Goal: Task Accomplishment & Management: Use online tool/utility

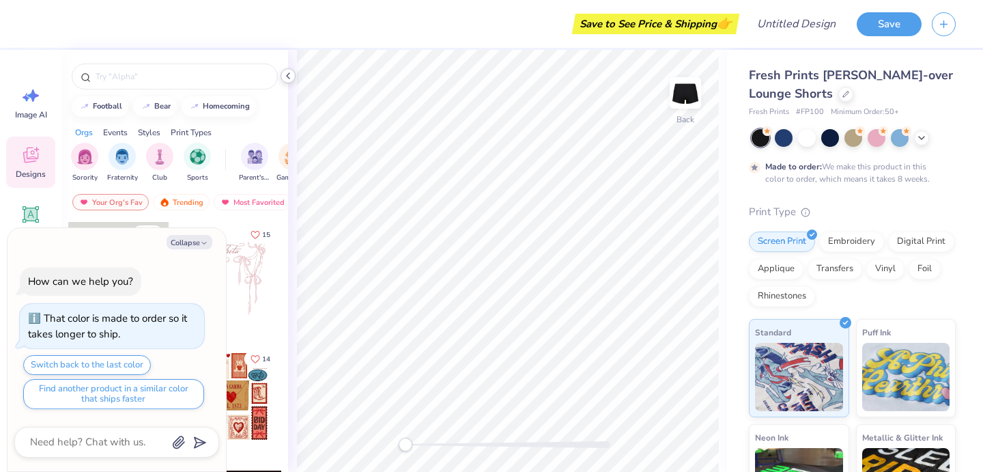
click at [285, 76] on icon at bounding box center [287, 75] width 11 height 11
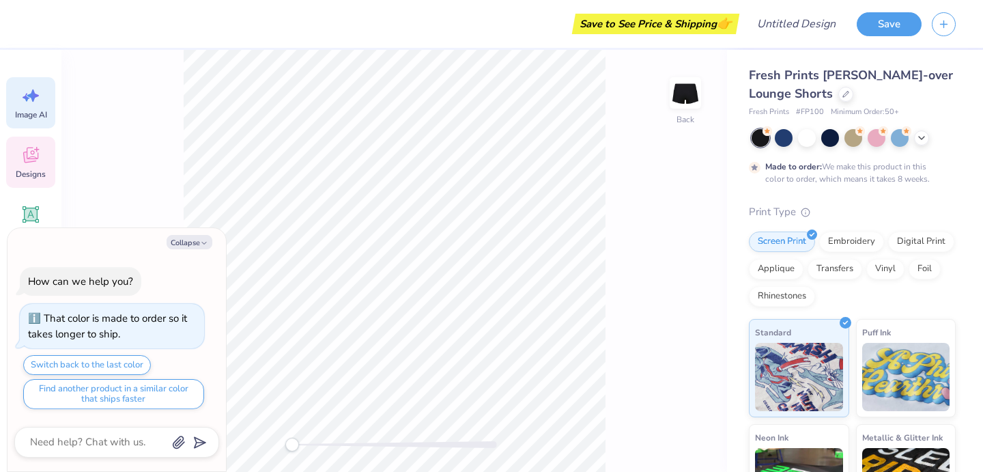
click at [33, 100] on icon at bounding box center [33, 95] width 12 height 12
type textarea "x"
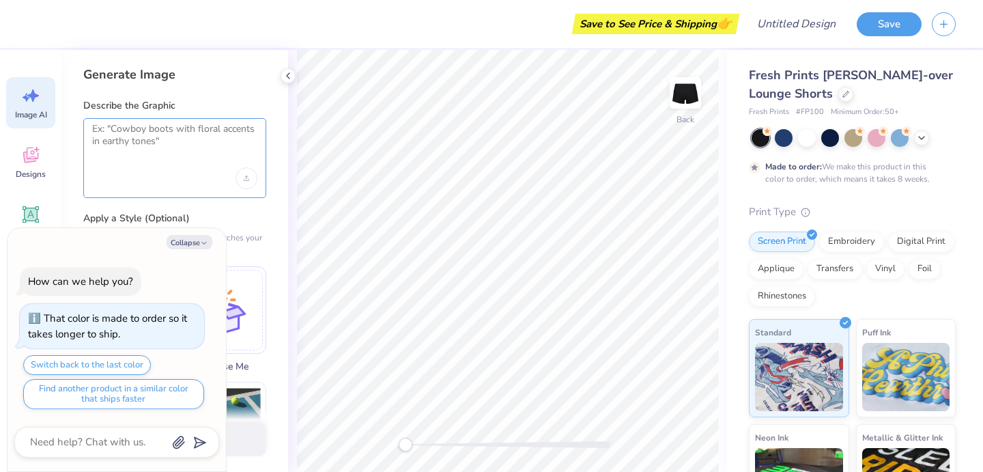
click at [149, 132] on textarea at bounding box center [174, 140] width 165 height 34
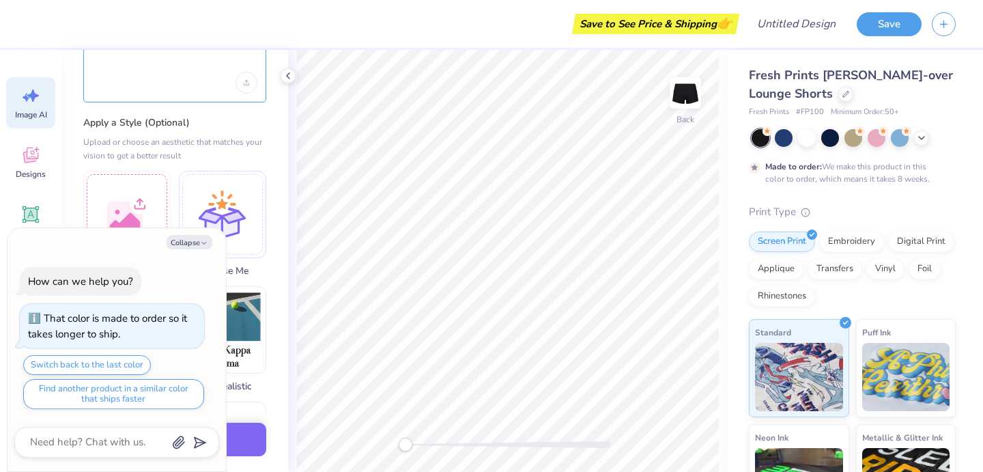
scroll to position [99, 0]
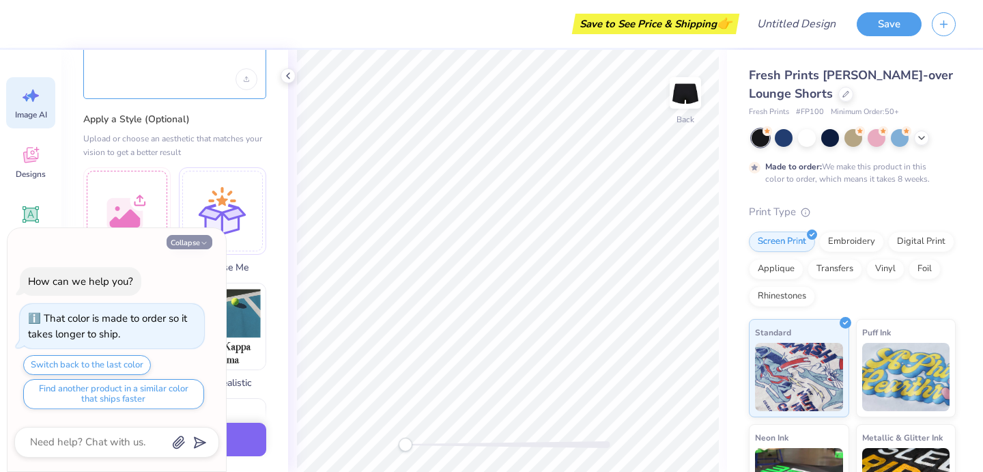
type textarea "[GEOGRAPHIC_DATA][US_STATE]"
click at [188, 235] on button "Collapse" at bounding box center [189, 242] width 46 height 14
type textarea "x"
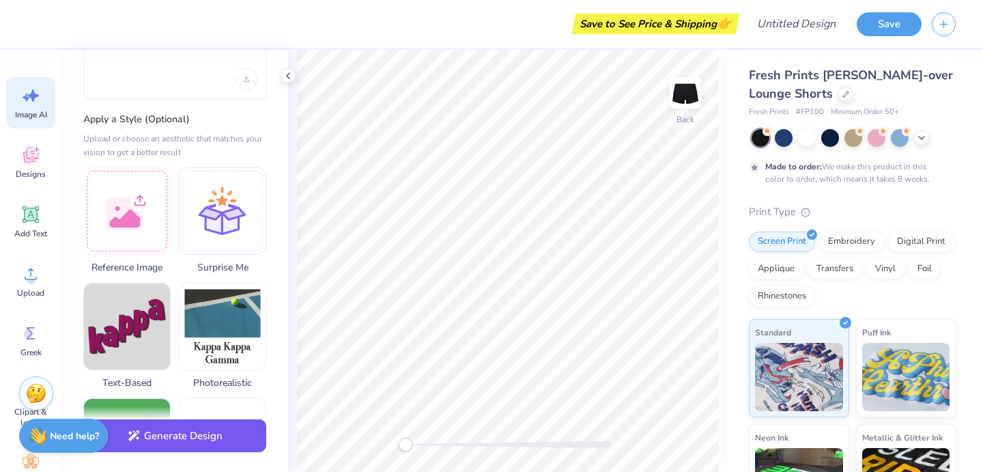
click at [199, 439] on button "Generate Design" at bounding box center [174, 435] width 183 height 33
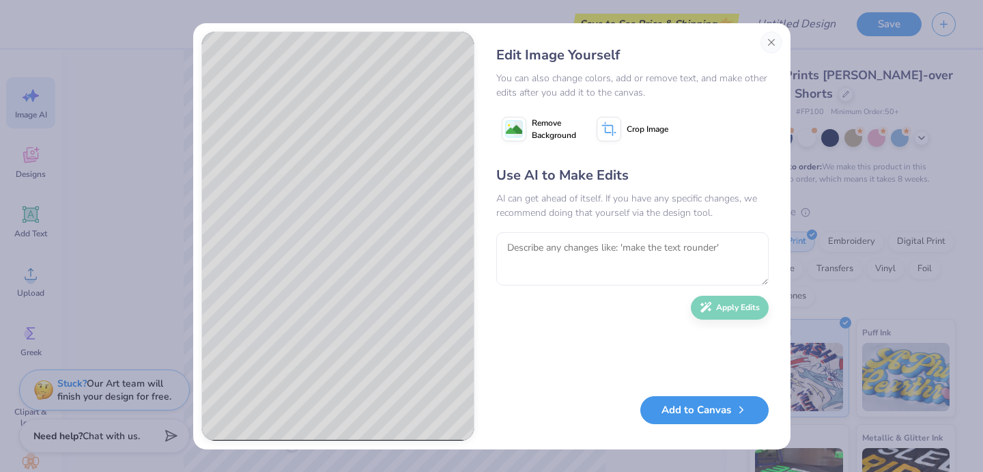
click at [726, 418] on button "Add to Canvas" at bounding box center [704, 410] width 128 height 28
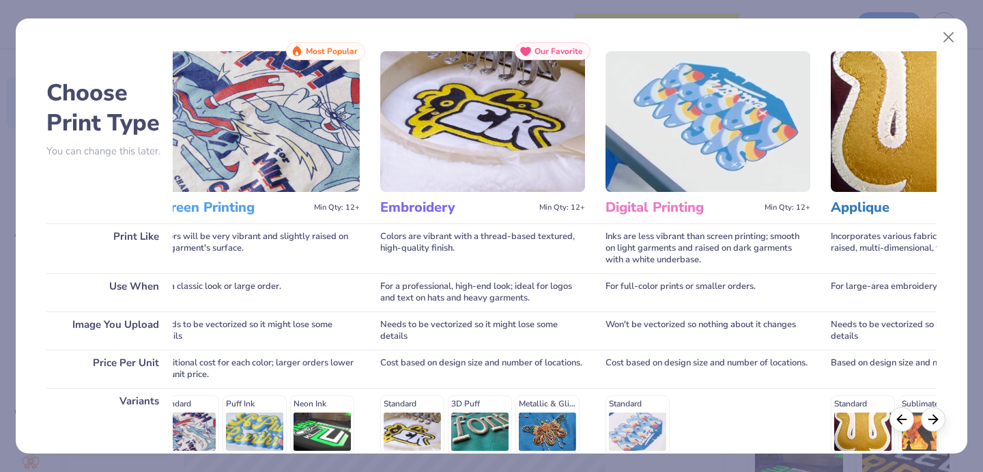
scroll to position [0, 0]
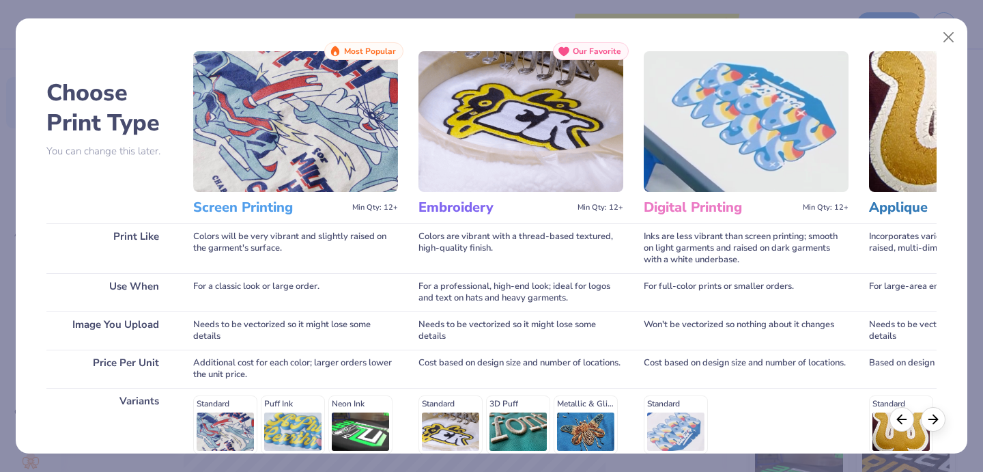
click at [236, 166] on img at bounding box center [295, 121] width 205 height 141
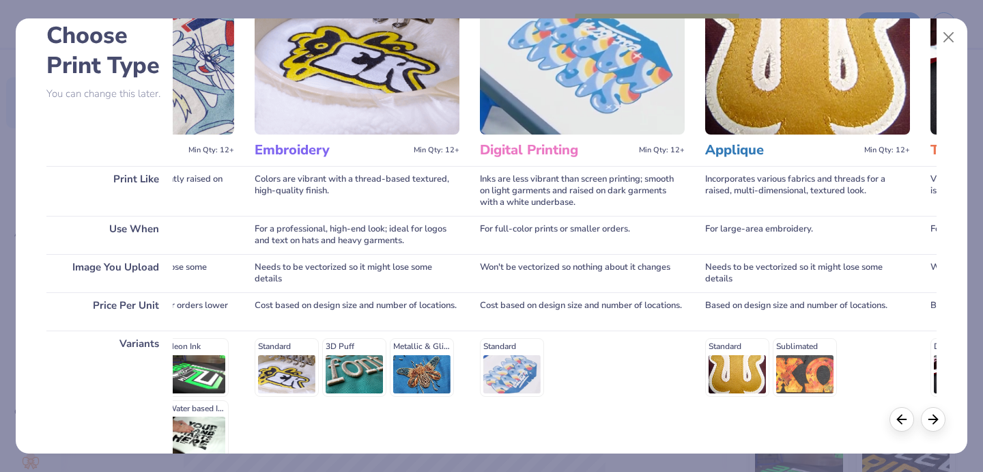
scroll to position [0, 214]
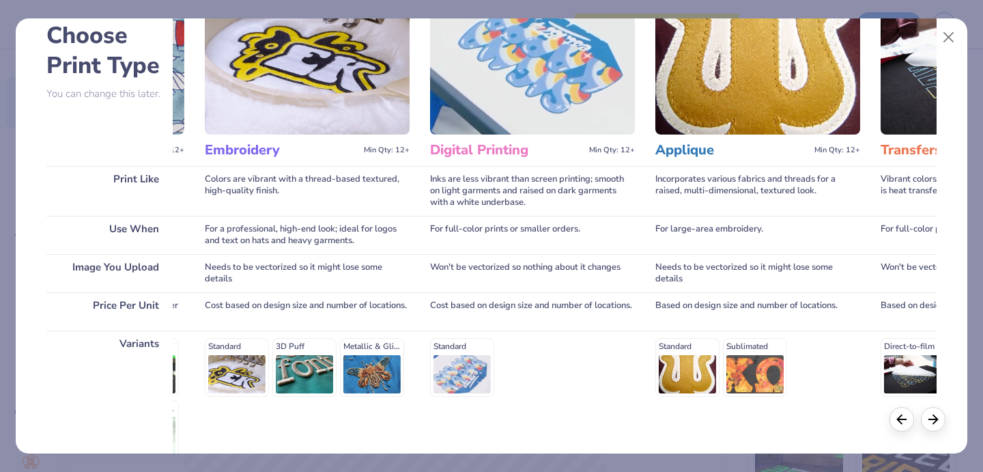
click at [514, 134] on img at bounding box center [532, 64] width 205 height 141
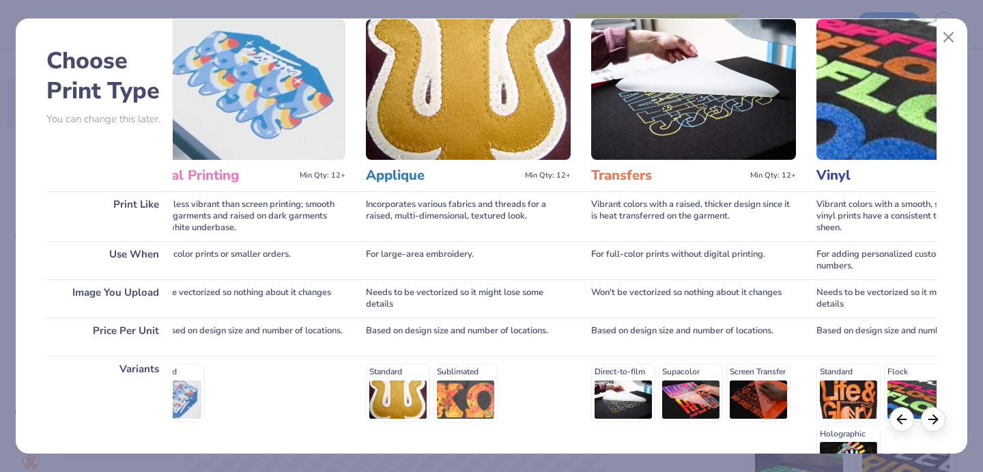
scroll to position [48, 0]
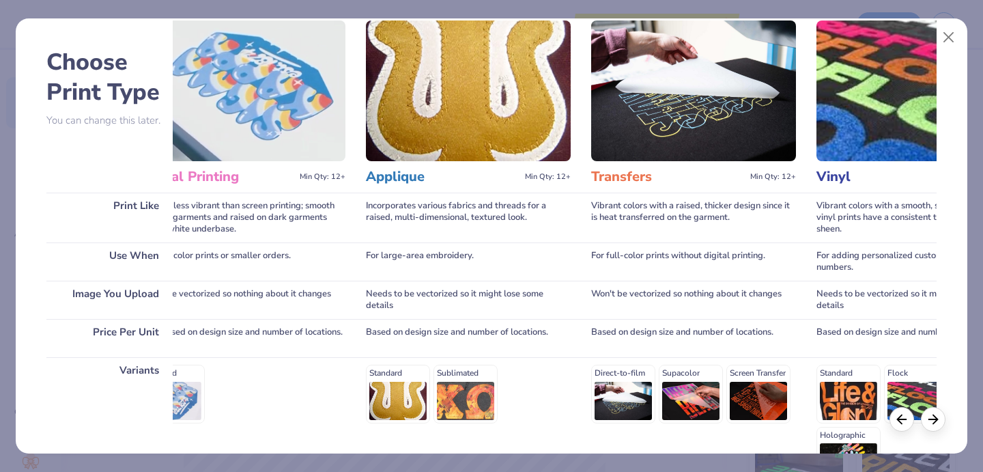
click at [408, 177] on h3 "Applique" at bounding box center [443, 177] width 154 height 18
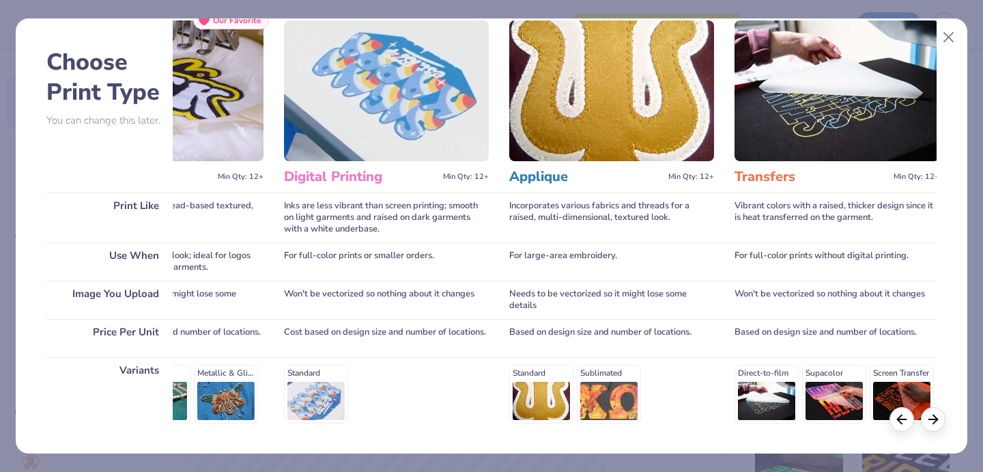
scroll to position [0, 341]
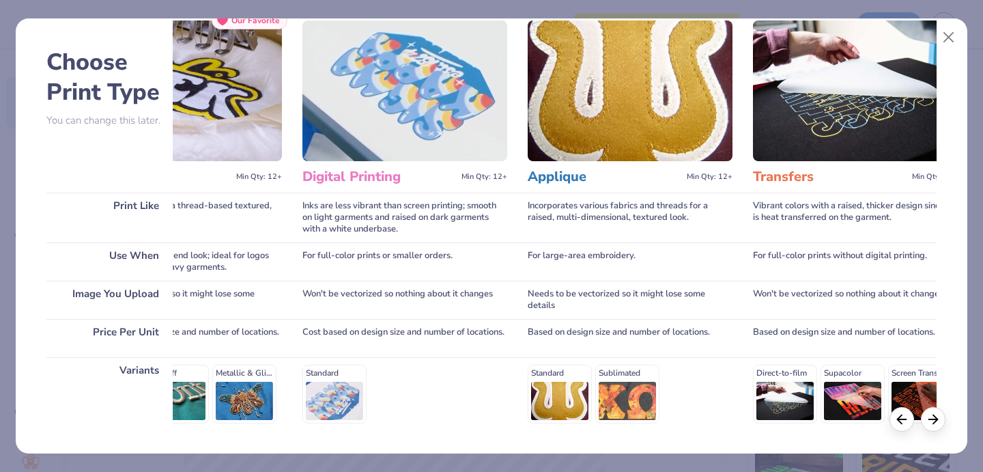
click at [423, 116] on img at bounding box center [404, 90] width 205 height 141
click at [372, 166] on div "Digital Printing Min Qty: 12+" at bounding box center [404, 176] width 205 height 31
click at [352, 169] on h3 "Digital Printing" at bounding box center [379, 177] width 154 height 18
click at [352, 173] on h3 "Digital Printing" at bounding box center [379, 177] width 154 height 18
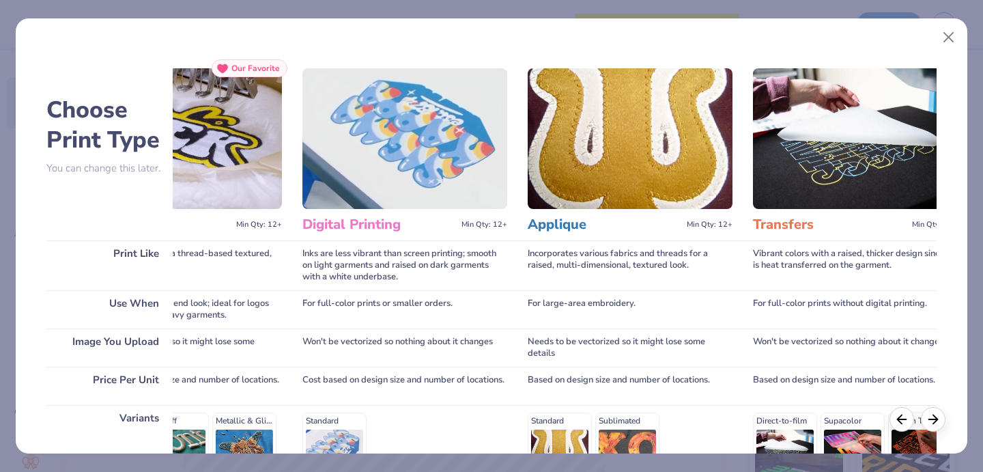
click at [231, 55] on div "Choose Print Type You can change this later. Print Like Use When Image You Uplo…" at bounding box center [492, 235] width 952 height 435
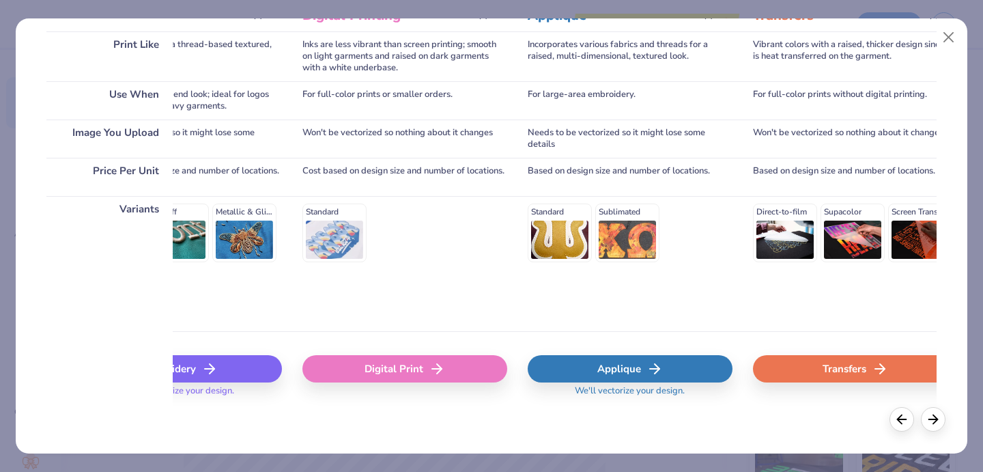
click at [235, 372] on div "Embroidery" at bounding box center [179, 368] width 205 height 27
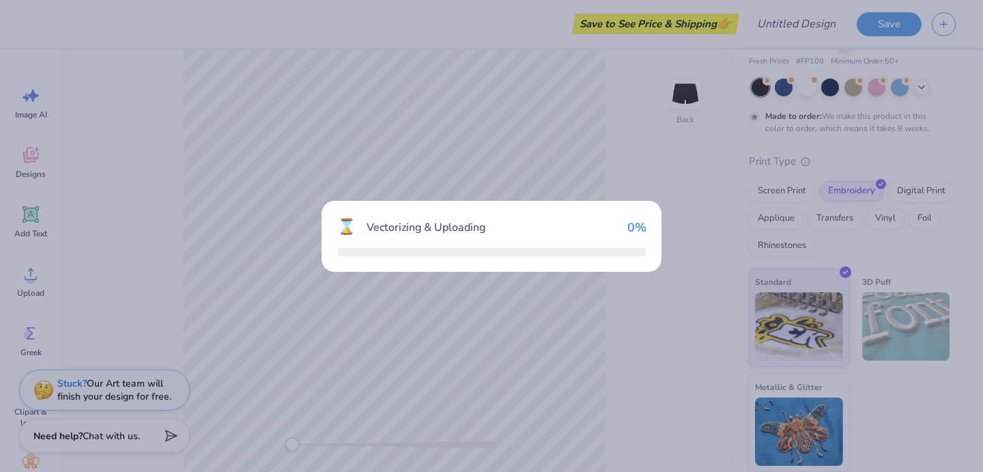
scroll to position [50, 0]
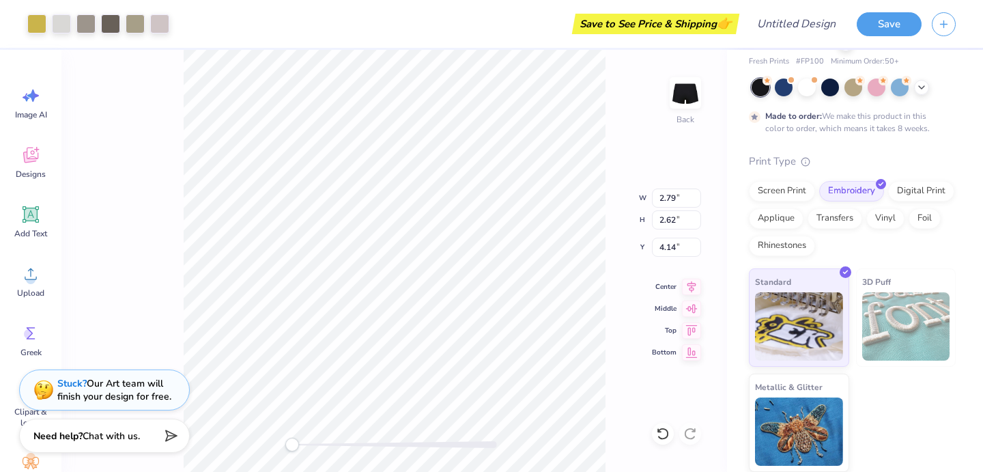
click at [617, 261] on div "Back W 2.79 2.79 " H 2.62 2.62 " Y 4.14 4.14 " Center Middle Top Bottom" at bounding box center [393, 261] width 665 height 422
click at [597, 191] on div "Back W 2.79 H 2.62 Y 3.91 Center Middle Top Bottom" at bounding box center [393, 261] width 665 height 422
click at [609, 169] on div "Back W 2.79 2.79 " H 2.62 2.62 " Y 4.04 4.04 " Center Middle Top Bottom" at bounding box center [393, 261] width 665 height 422
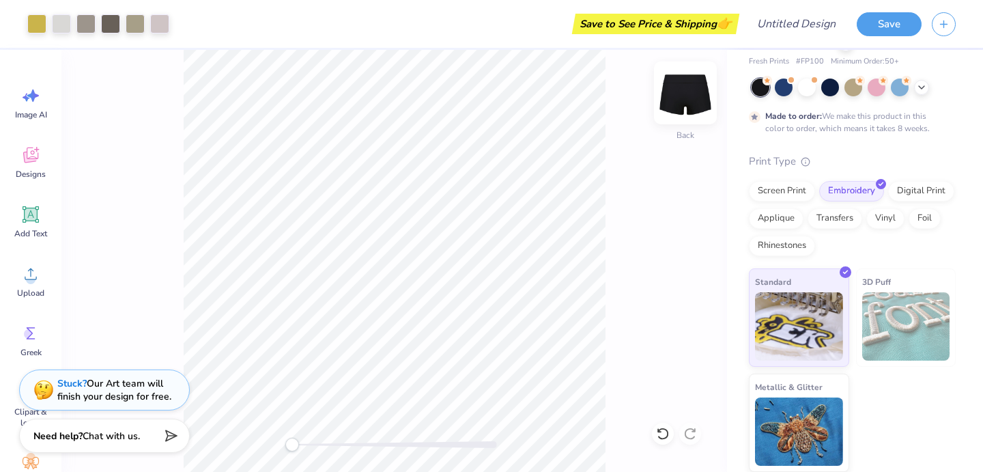
click at [684, 95] on img at bounding box center [685, 93] width 55 height 55
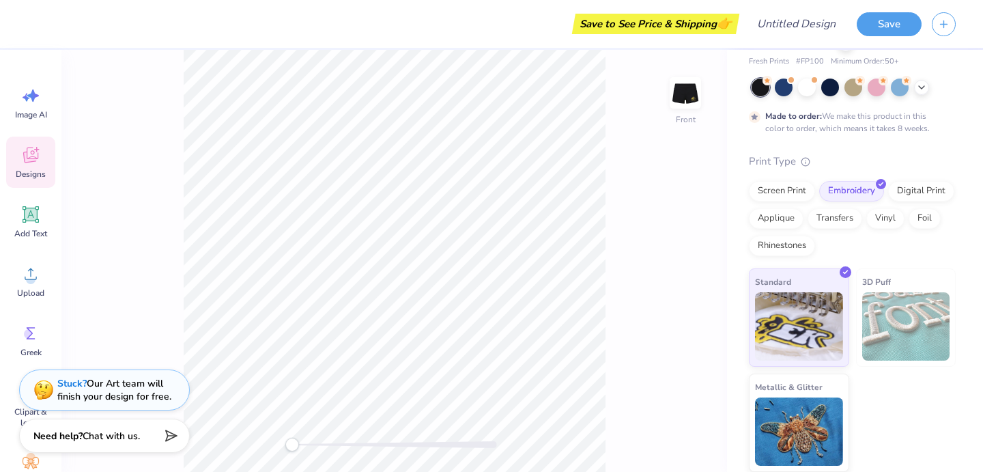
click at [23, 158] on icon at bounding box center [30, 155] width 20 height 20
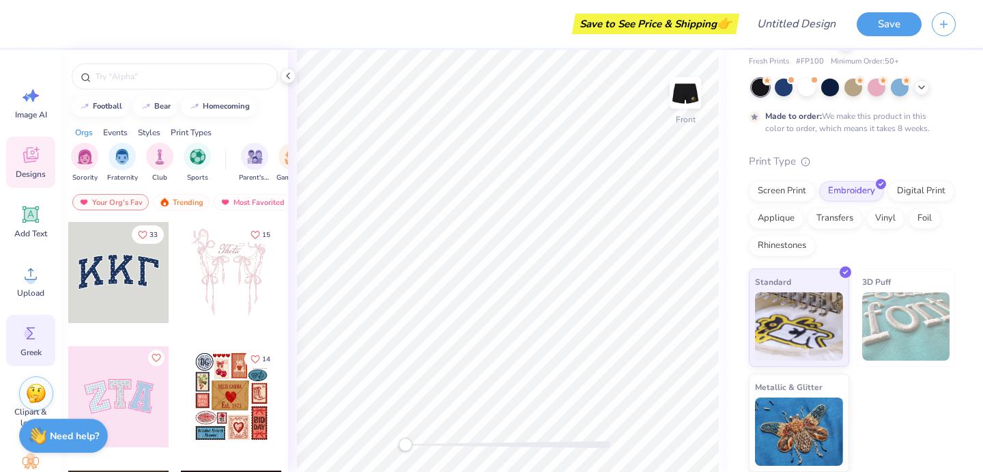
click at [26, 334] on circle at bounding box center [29, 334] width 10 height 10
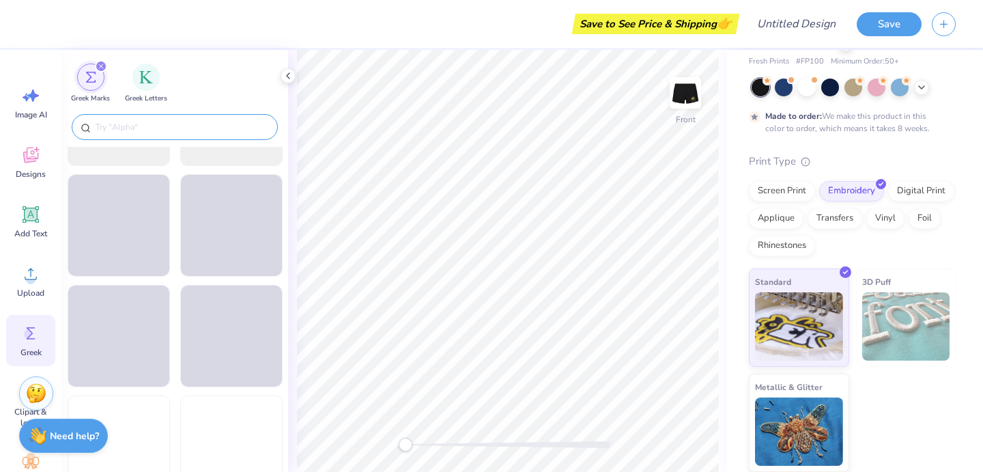
scroll to position [1097, 0]
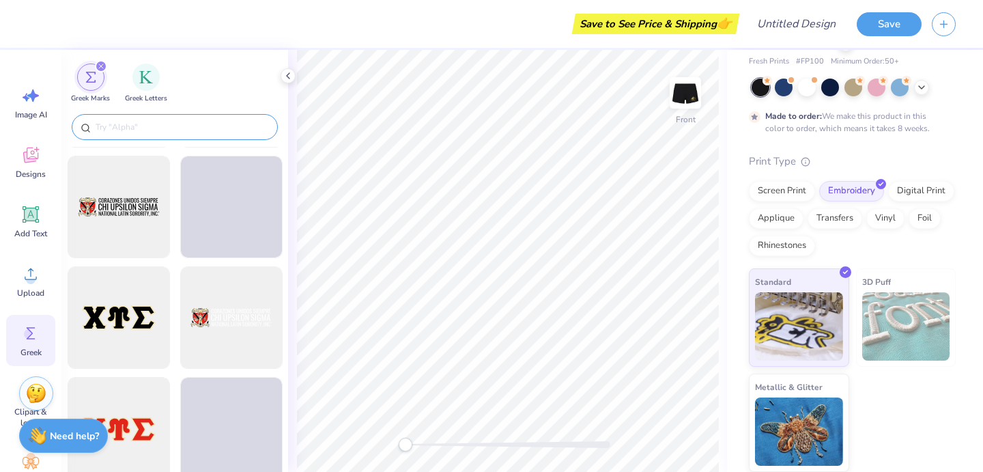
click at [160, 118] on div at bounding box center [175, 127] width 206 height 26
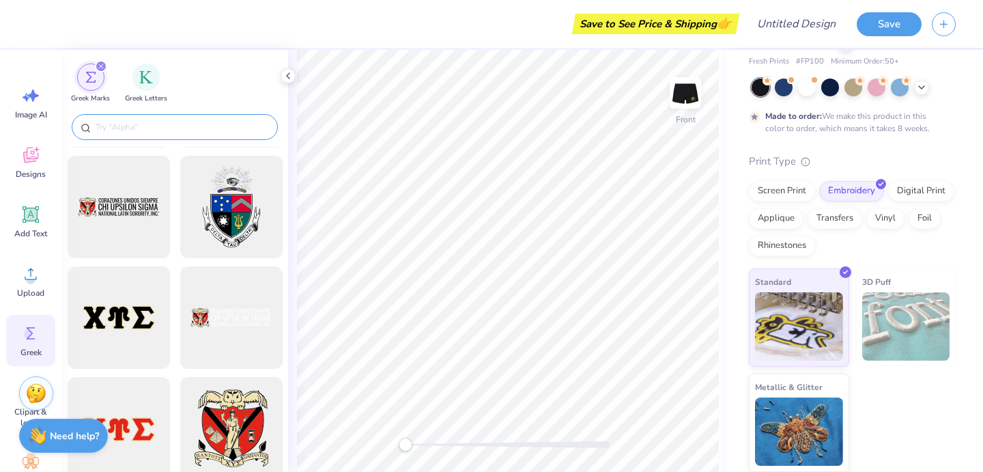
click at [154, 124] on input "text" at bounding box center [181, 127] width 175 height 14
click at [151, 77] on img "filter for Greek Letters" at bounding box center [146, 76] width 14 height 14
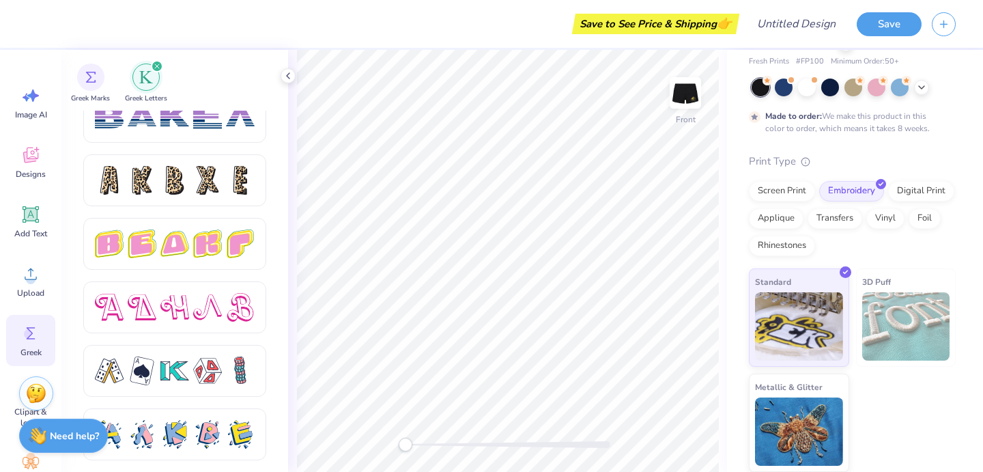
scroll to position [2366, 0]
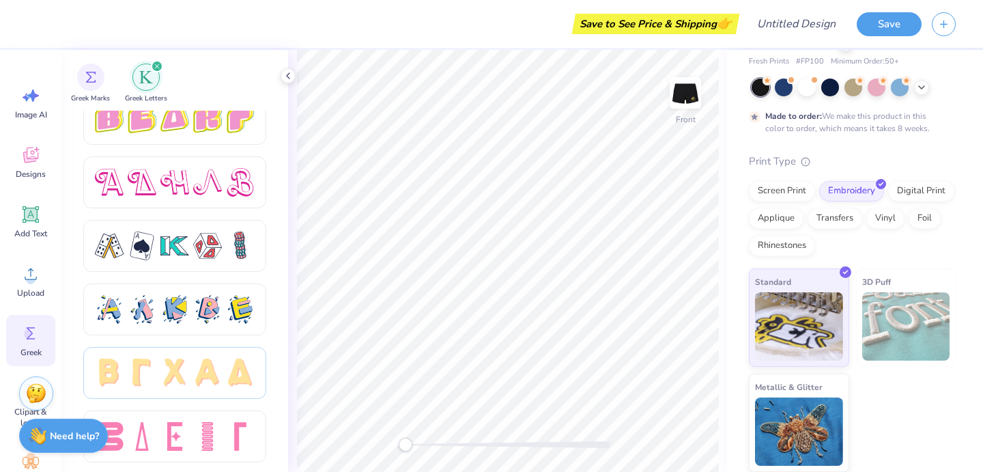
click at [158, 371] on div at bounding box center [175, 372] width 160 height 29
click at [783, 310] on img at bounding box center [799, 324] width 88 height 68
click at [203, 381] on div at bounding box center [207, 372] width 29 height 29
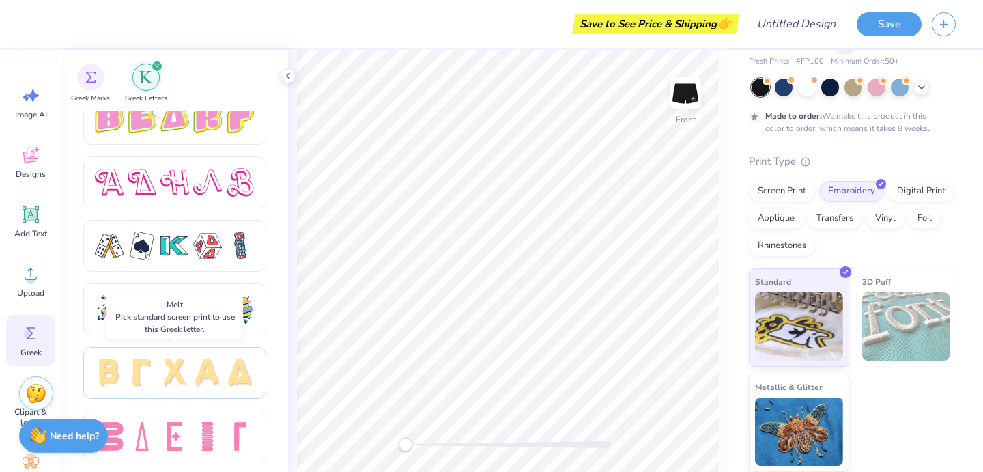
click at [203, 381] on div at bounding box center [207, 372] width 29 height 29
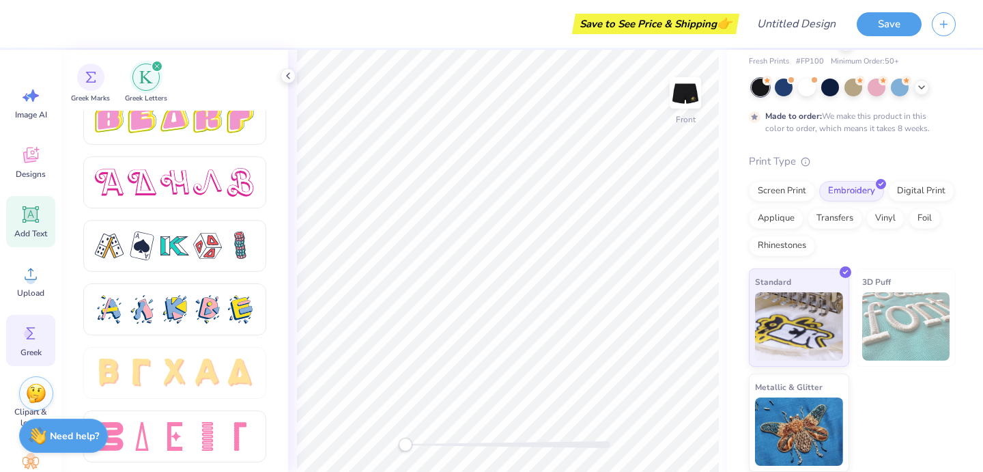
click at [21, 224] on icon at bounding box center [30, 214] width 20 height 20
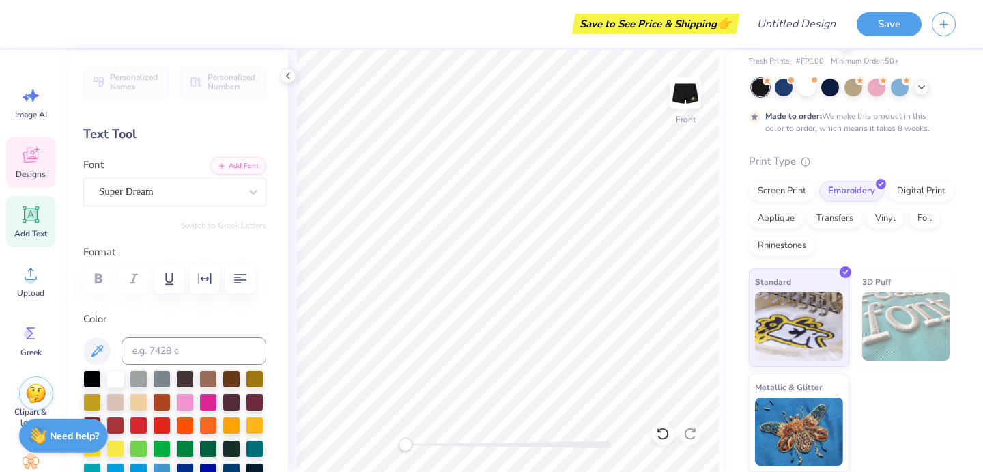
click at [31, 159] on icon at bounding box center [30, 156] width 13 height 11
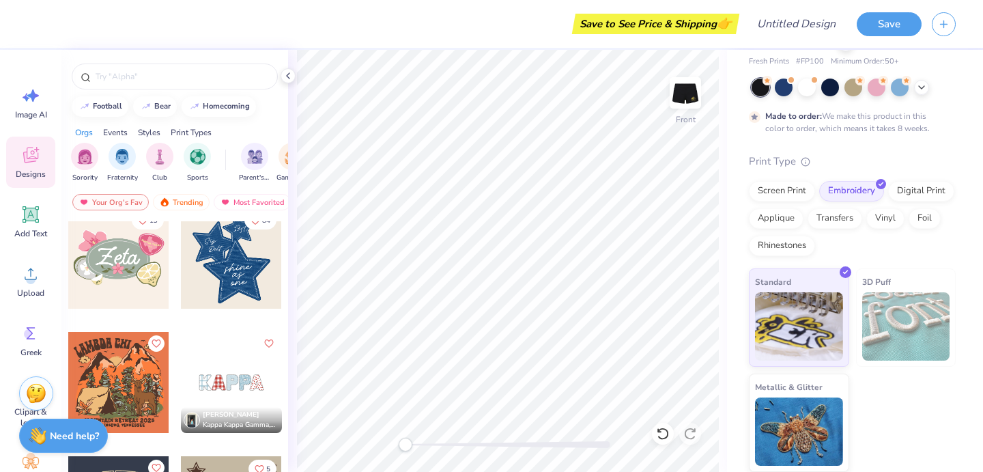
scroll to position [1128, 0]
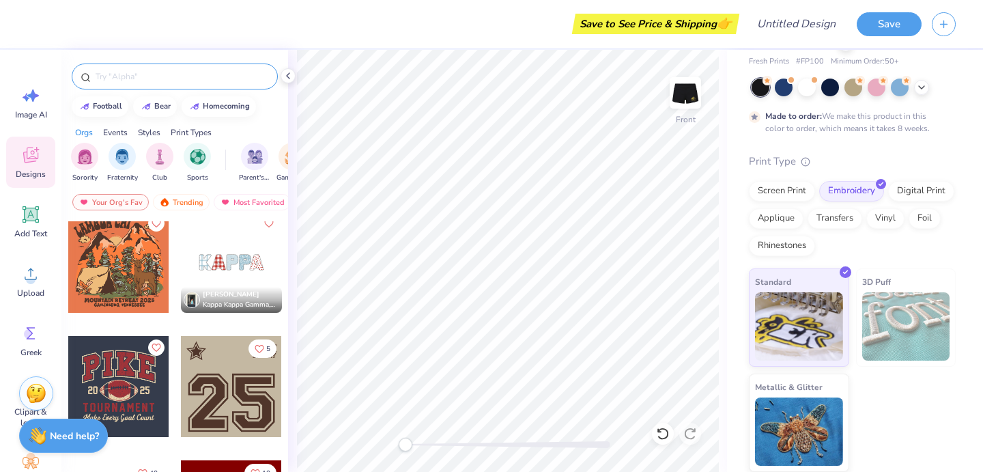
click at [162, 78] on input "text" at bounding box center [181, 77] width 175 height 14
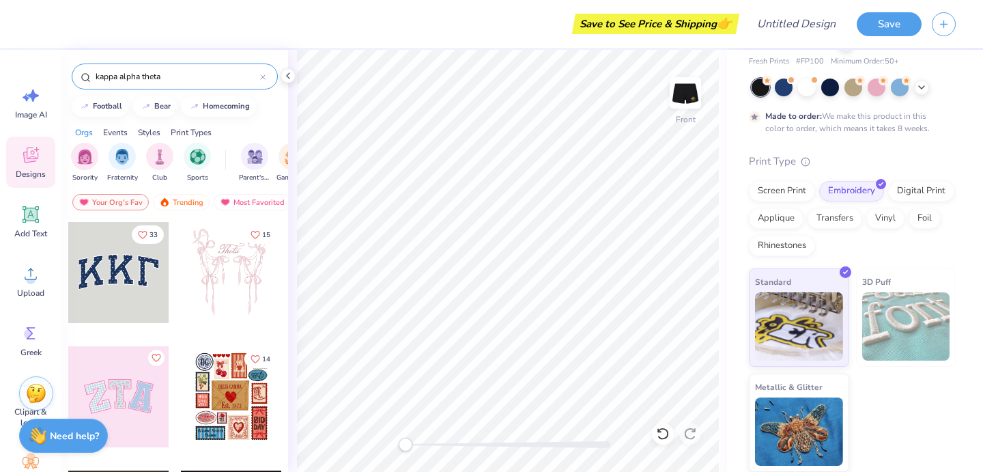
type input "kappa alpha theta"
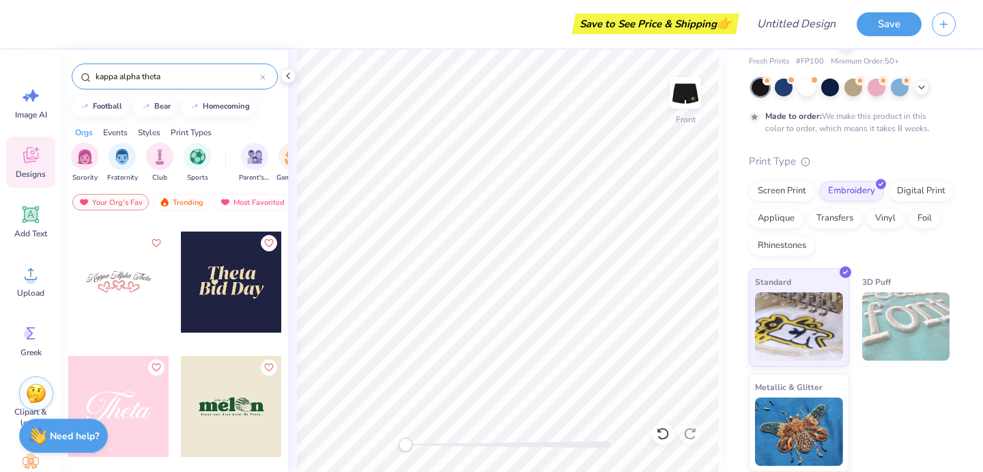
scroll to position [1123, 0]
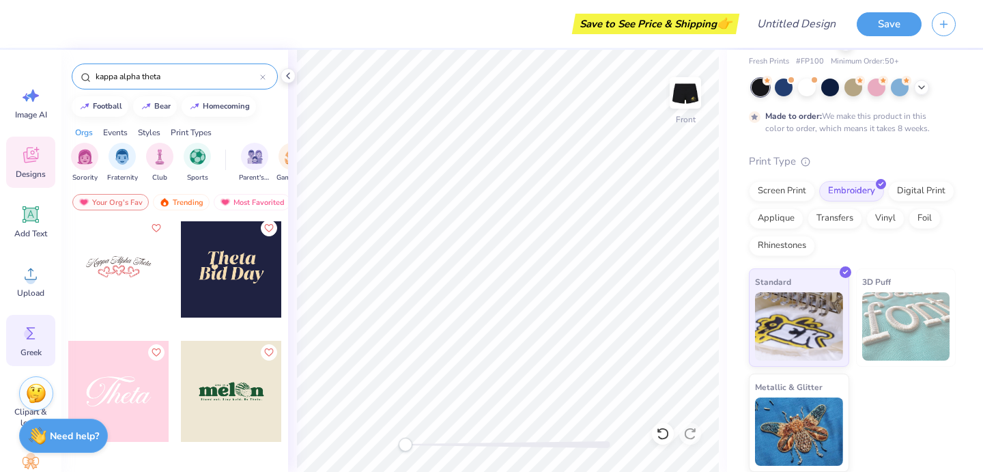
click at [25, 327] on icon at bounding box center [30, 333] width 20 height 20
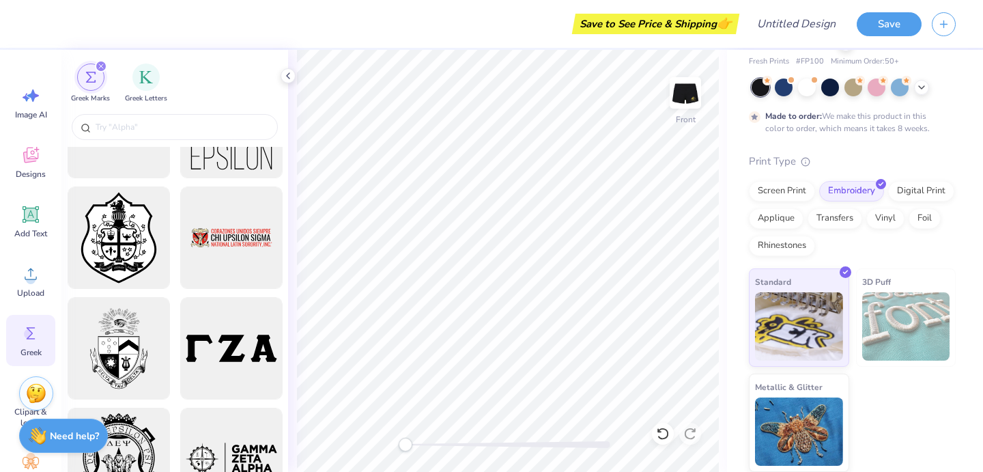
scroll to position [1841, 0]
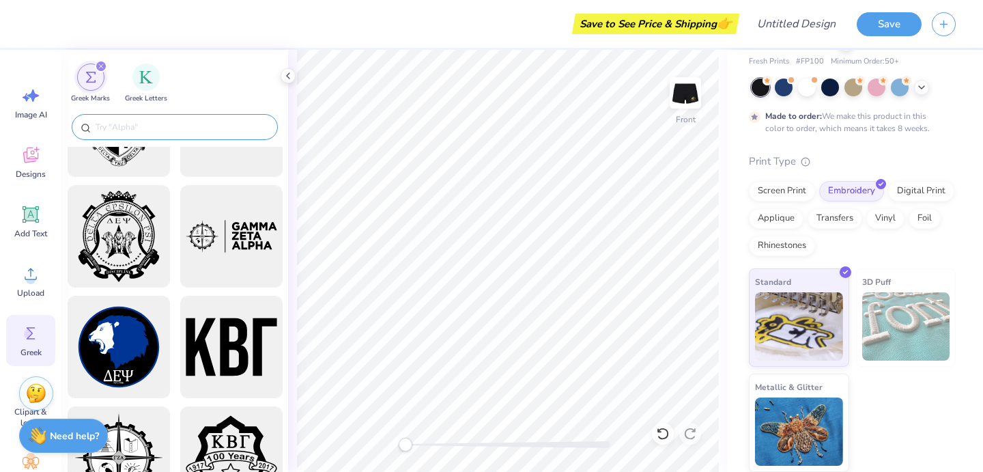
click at [185, 121] on input "text" at bounding box center [181, 127] width 175 height 14
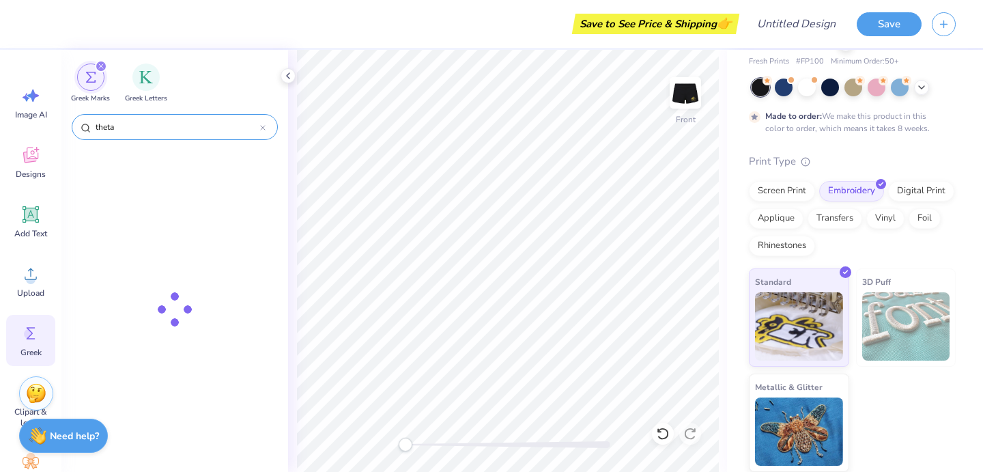
type input "theta"
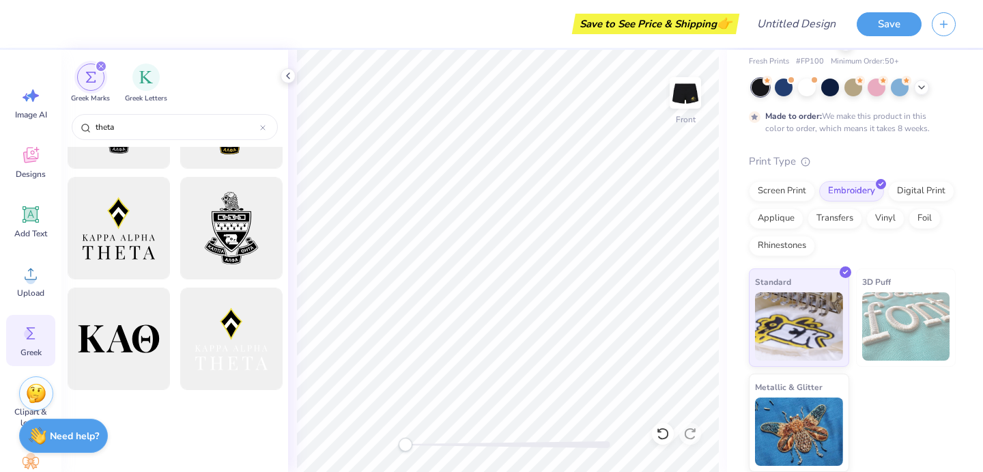
scroll to position [0, 0]
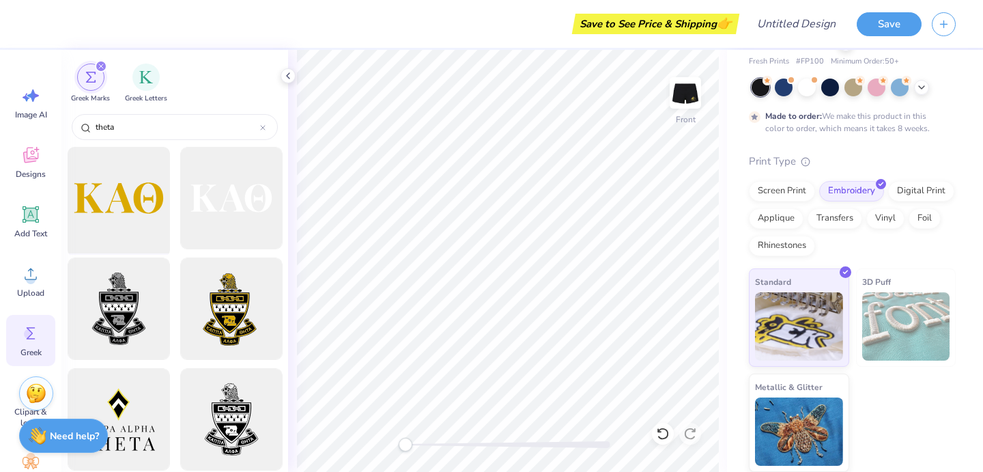
click at [155, 202] on div at bounding box center [118, 198] width 113 height 113
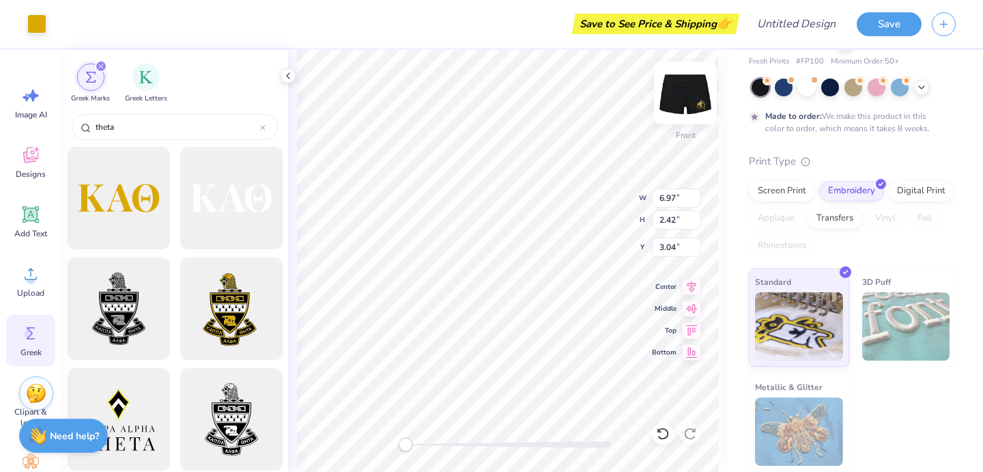
click at [682, 104] on img at bounding box center [685, 93] width 55 height 55
